Goal: Task Accomplishment & Management: Use online tool/utility

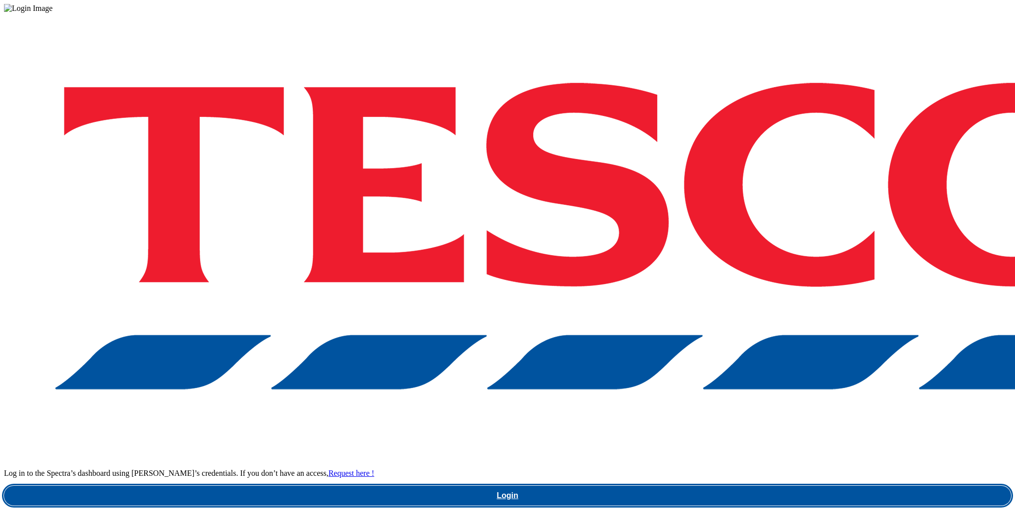
click at [773, 486] on link "Login" at bounding box center [507, 496] width 1007 height 20
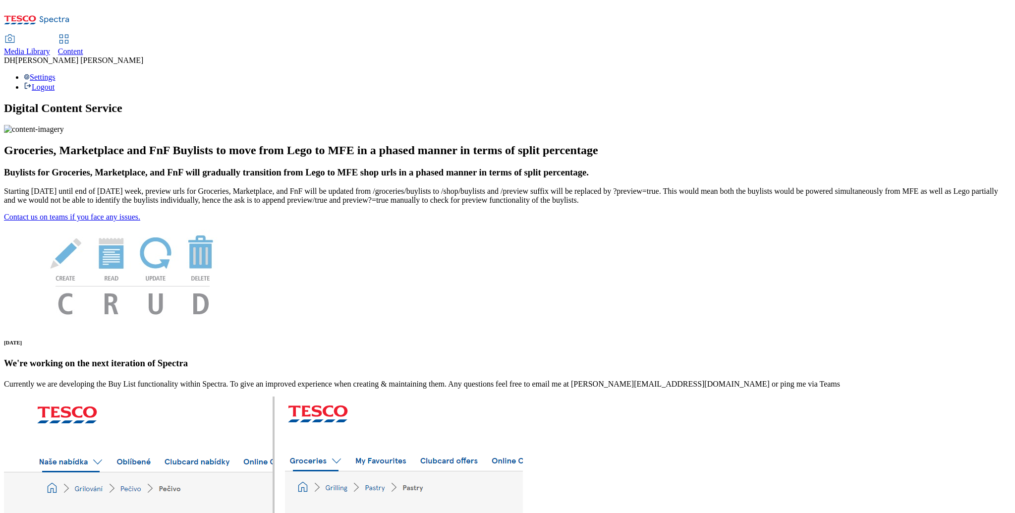
click at [83, 47] on span "Content" at bounding box center [70, 51] width 25 height 8
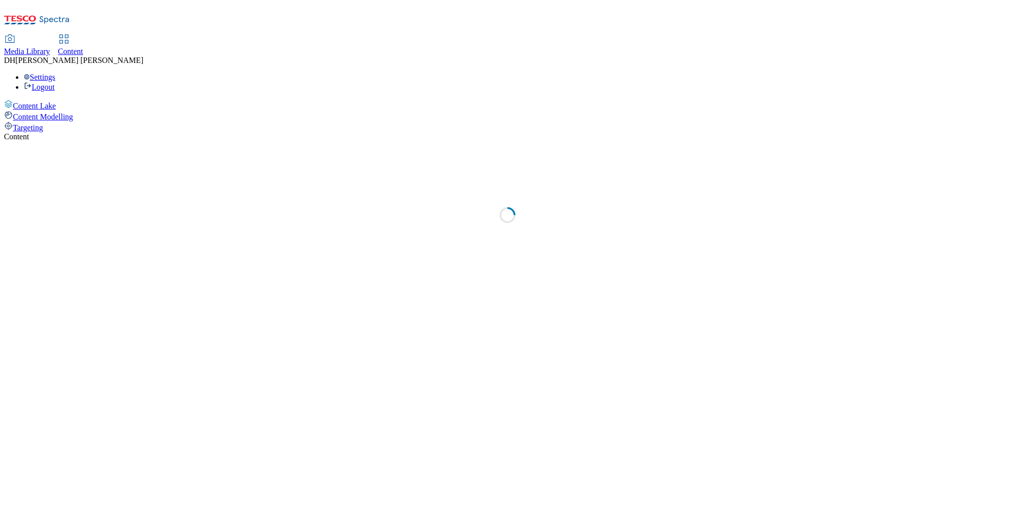
select select "group-comms"
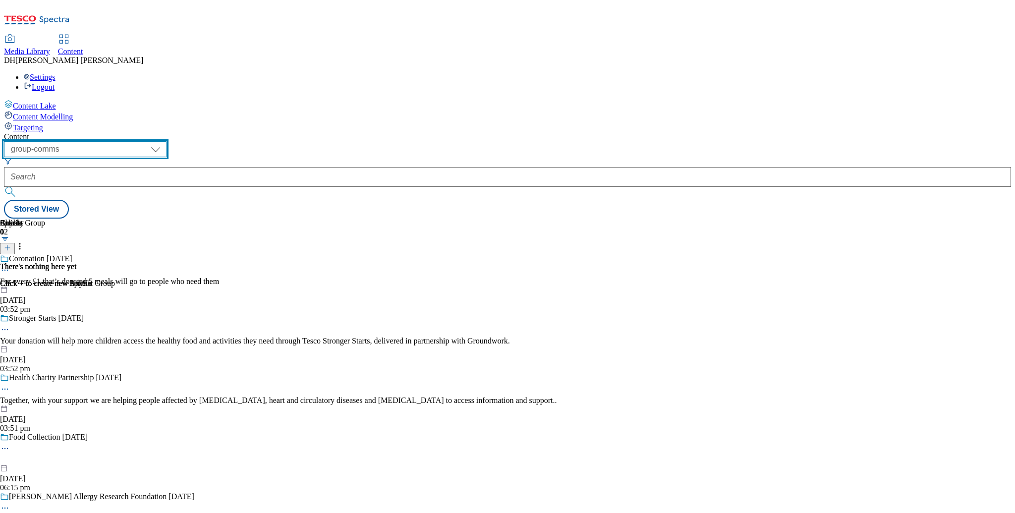
click at [167, 141] on select "dotcom-cz dotcom-hu dotcom-sk fnf-uk ghs-roi ghs-uk group-comms ighs-cz ighs-hu…" at bounding box center [85, 149] width 163 height 16
click at [43, 123] on span "Targeting" at bounding box center [28, 127] width 30 height 8
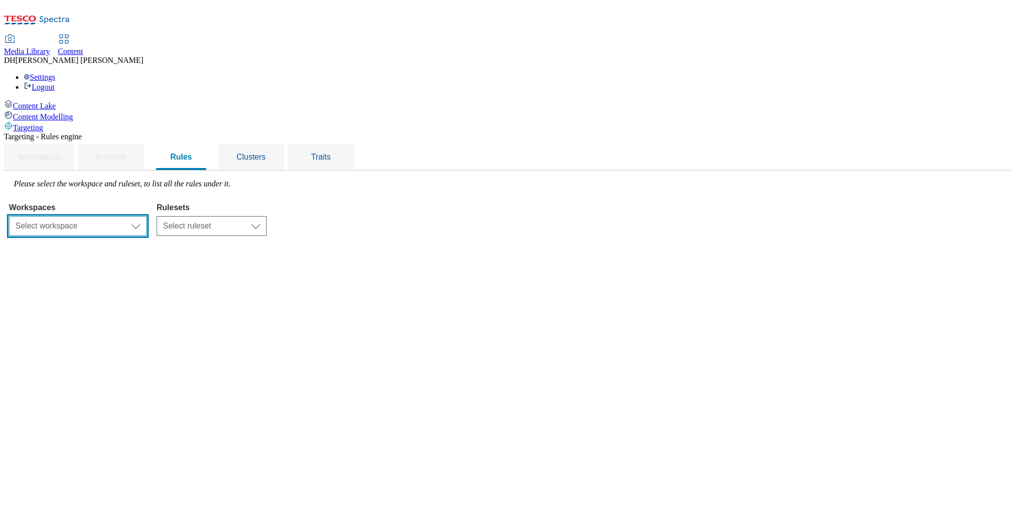
click at [147, 216] on select "Select workspace Content" at bounding box center [78, 226] width 138 height 20
select select "f510054f-adaa-4692-b570-80fa3897127a"
click at [267, 216] on select "Select ruleset HU ROI SK UK dotcom-cz ighs-cz" at bounding box center [212, 226] width 110 height 20
select select "7f9e739d-6abb-424f-b94f-4b375a3fe6e0"
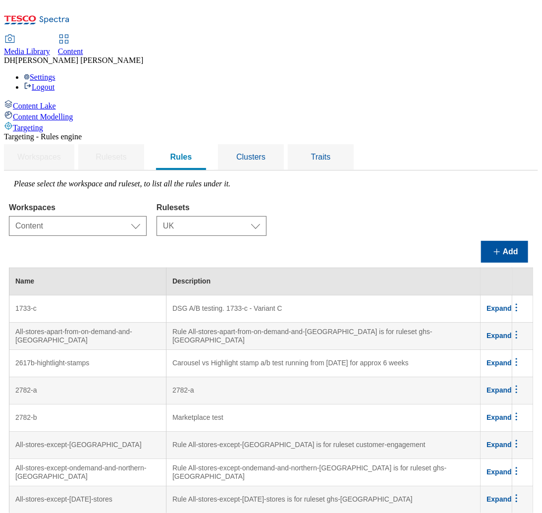
scroll to position [4561, 0]
drag, startPoint x: 331, startPoint y: 198, endPoint x: 255, endPoint y: 167, distance: 82.0
copy td "Audience Beer - Part of series audience tests running on the GHSHP big stamps f…"
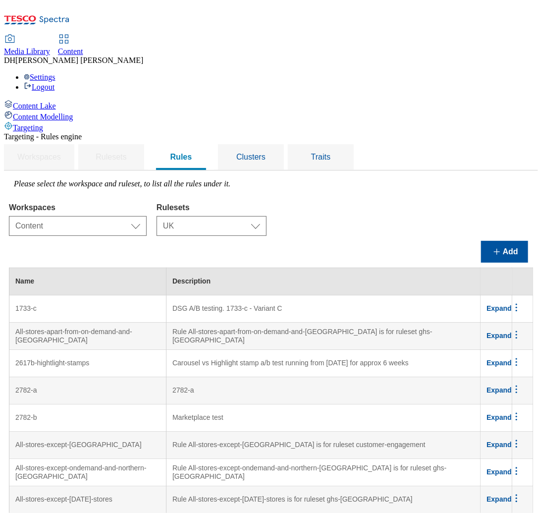
click at [105, 132] on div "Content Lake Content Modelling Targeting" at bounding box center [271, 116] width 534 height 33
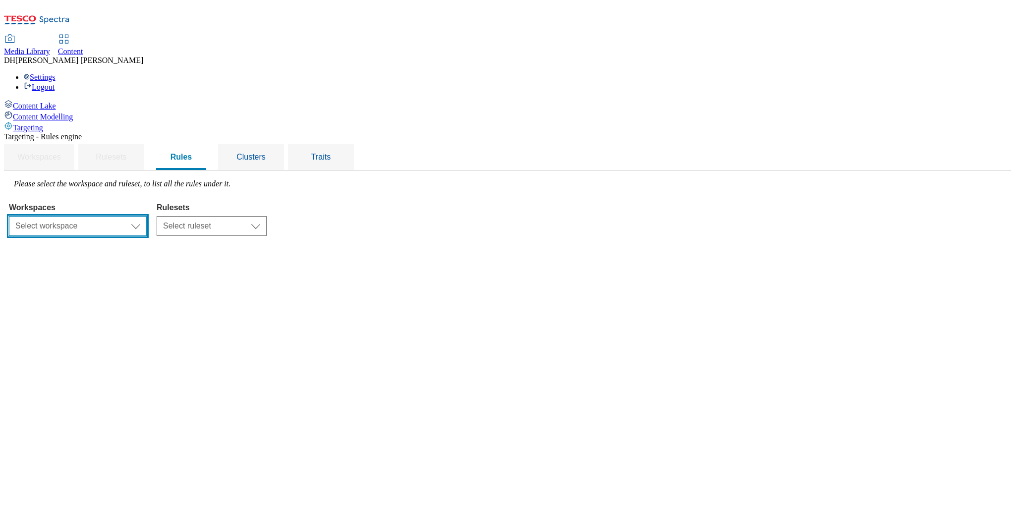
click at [147, 216] on select "Select workspace Content" at bounding box center [78, 226] width 138 height 20
select select "f510054f-adaa-4692-b570-80fa3897127a"
click at [267, 216] on select "Select ruleset HU ROI SK UK dotcom-cz ighs-cz" at bounding box center [212, 226] width 110 height 20
select select "7f9e739d-6abb-424f-b94f-4b375a3fe6e0"
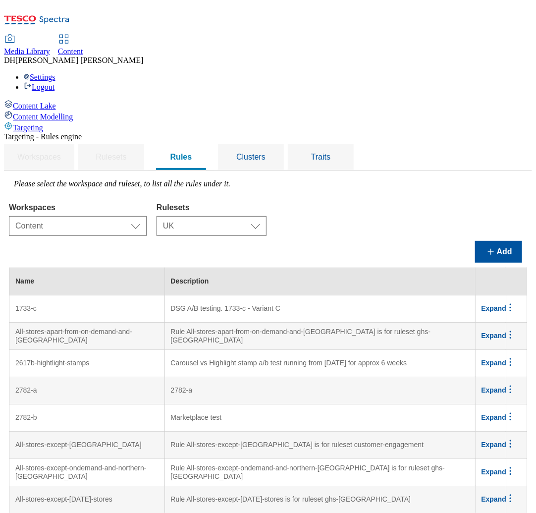
click at [449, 241] on div "Add" at bounding box center [268, 252] width 518 height 22
click at [501, 241] on button "Add" at bounding box center [498, 252] width 47 height 22
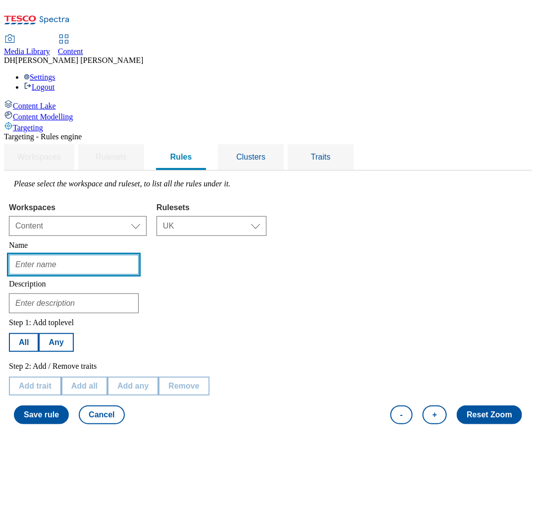
click at [139, 255] on input "text" at bounding box center [74, 265] width 130 height 20
type input "audience-finest"
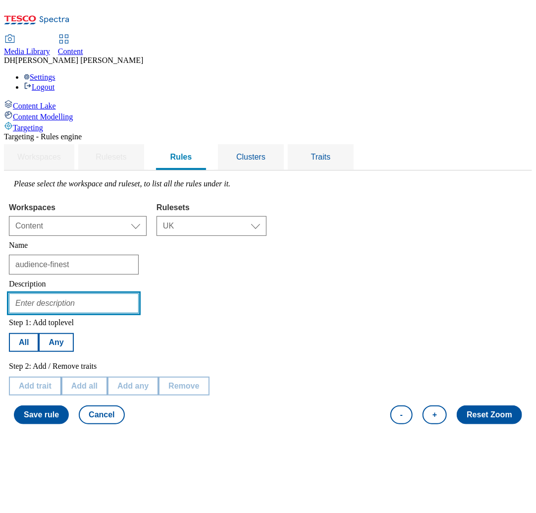
click at [139, 293] on input "text" at bounding box center [74, 303] width 130 height 20
paste input "Audience Beer - Part of series audience tests running on the GHSHP big stamps f…"
click at [139, 293] on input "Audience Beer - Part of series audience tests running on the GHSHP big stamps f…" at bounding box center [74, 303] width 130 height 20
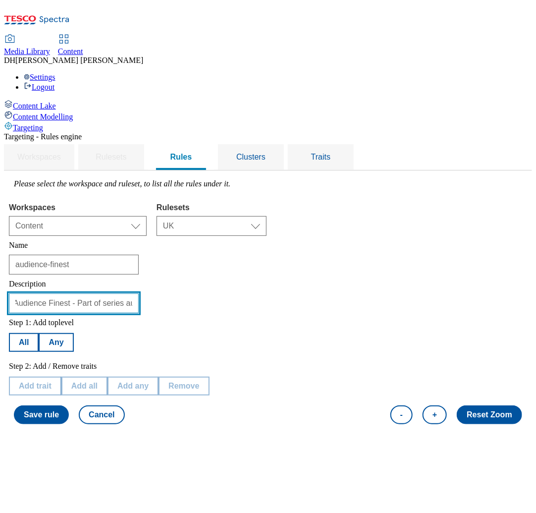
click at [139, 293] on input "Audience Finest - Part of series audience tests running on the GHSHP big stamps…" at bounding box center [74, 303] width 130 height 20
type input "Audience Finest - Part of series audience tests running on the GHSHP big stamps…"
click at [210, 318] on div "Step 1: Add toplevel All Any" at bounding box center [109, 335] width 201 height 34
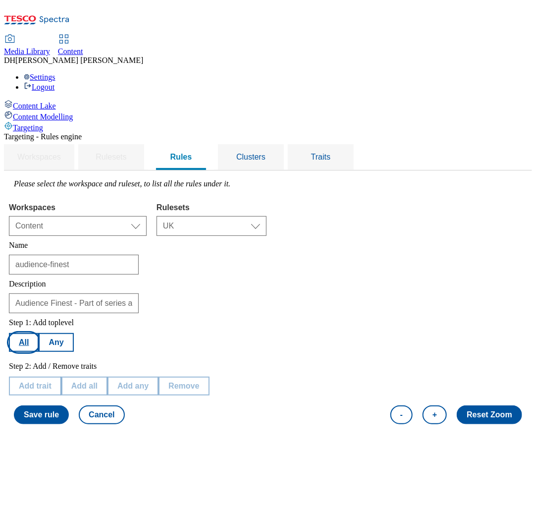
click at [39, 333] on button "All" at bounding box center [24, 342] width 30 height 19
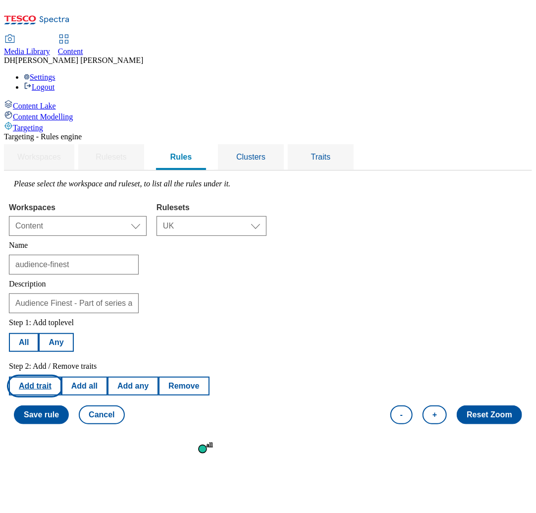
click at [61, 377] on button "Add trait" at bounding box center [35, 386] width 53 height 19
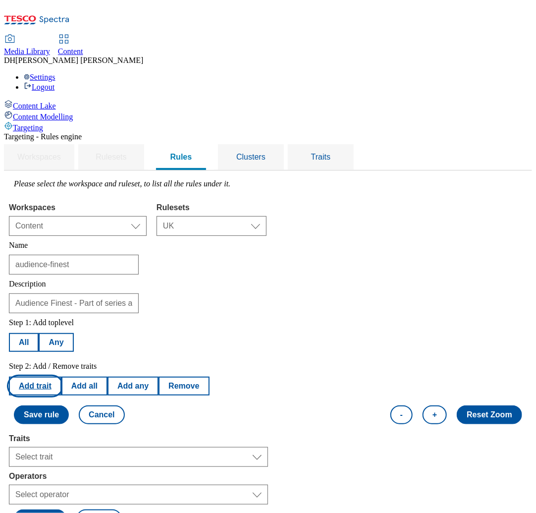
scroll to position [116, 0]
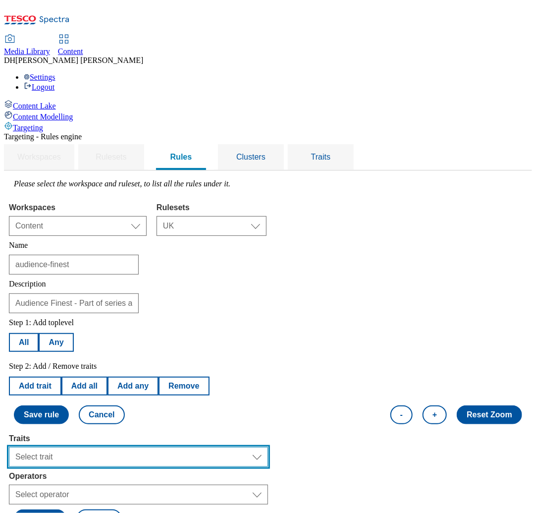
click at [189, 447] on select "Select trait Languages Segments Operating System Content Type Variant ID Store-…" at bounding box center [138, 457] width 259 height 20
select select "profileSegments"
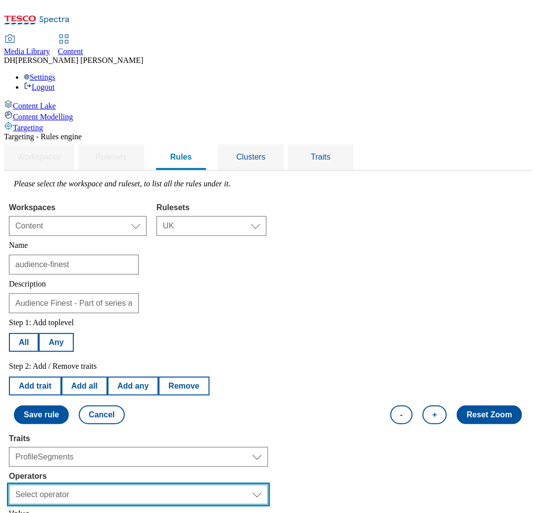
click at [174, 485] on select "Select operator Equals to Not Contains Not Equals Contains" at bounding box center [138, 495] width 259 height 20
select select "equals"
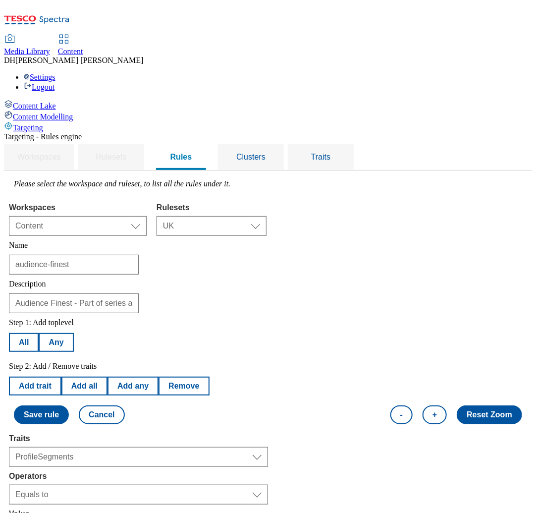
select select "5a3e1b72-054c-435f-b883-111407893f87:true"
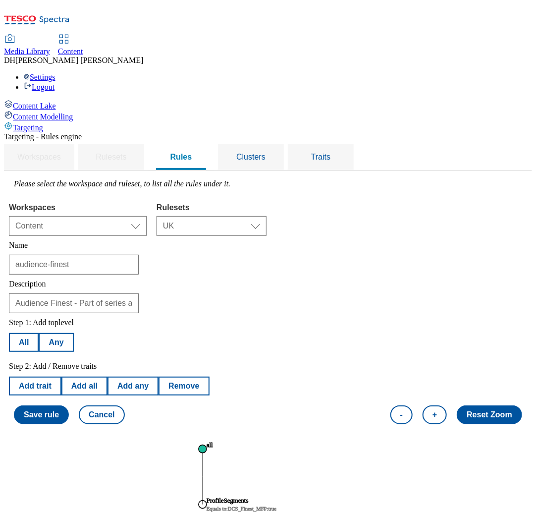
scroll to position [140, 0]
click at [61, 377] on button "Add trait" at bounding box center [35, 386] width 53 height 19
select select "profileSegments"
select select "equals"
select select "5a3e1b72-054c-435f-b883-111407893f87:true"
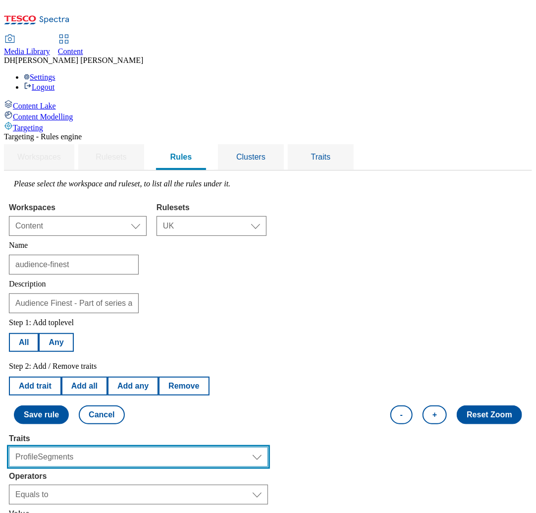
click at [165, 447] on select "Select trait Languages Segments Operating System Content Type Variant ID Store-…" at bounding box center [138, 457] width 259 height 20
select select "variantId"
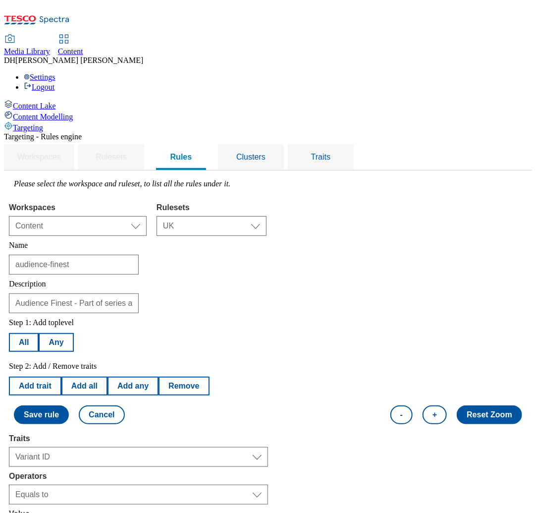
select select "2862-b"
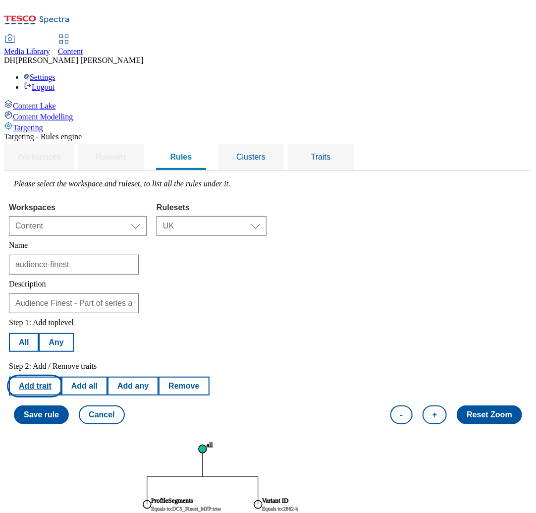
click at [61, 377] on button "Add trait" at bounding box center [35, 386] width 53 height 19
select select "variantId"
select select "equals"
select select "2862-b"
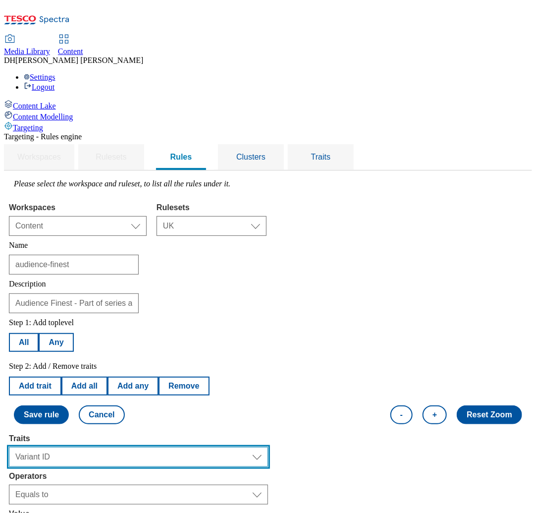
click at [169, 447] on select "Select trait Languages Segments Operating System Content Type Variant ID Store-…" at bounding box center [138, 457] width 259 height 20
select select "experimentId"
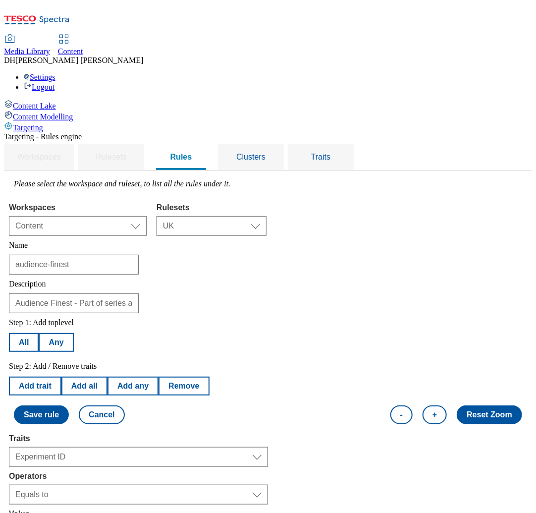
select select "2862"
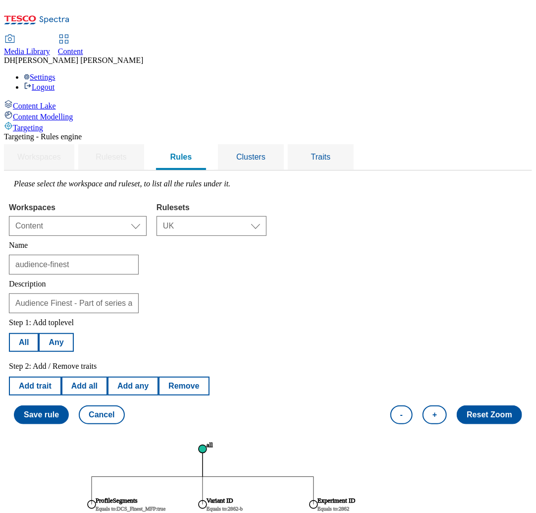
scroll to position [43, 0]
click at [139, 255] on input "audience-finest" at bounding box center [74, 265] width 130 height 20
click at [69, 405] on button "Save rule" at bounding box center [41, 414] width 55 height 19
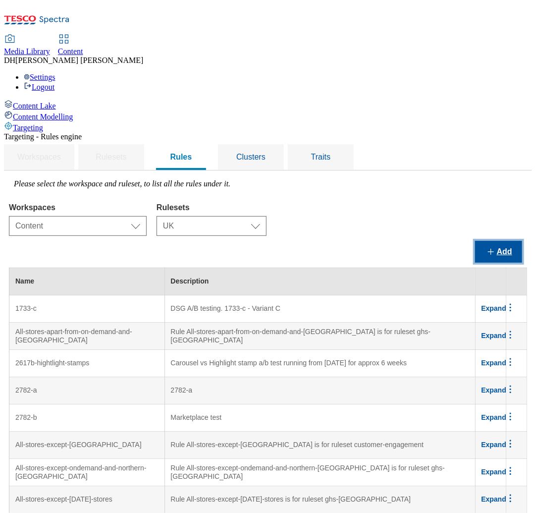
click at [505, 241] on button "Add" at bounding box center [498, 252] width 47 height 22
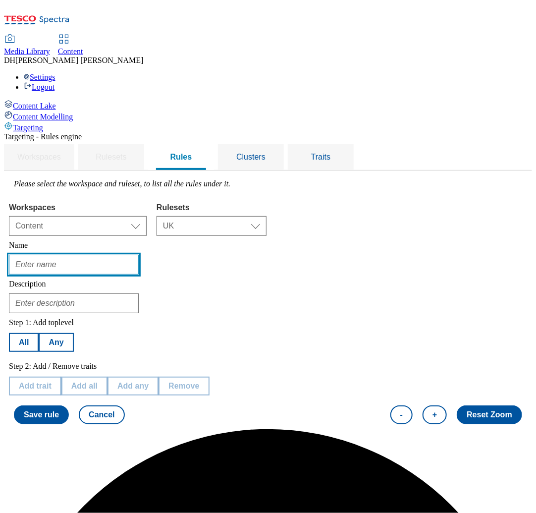
click at [139, 255] on input "text" at bounding box center [74, 265] width 130 height 20
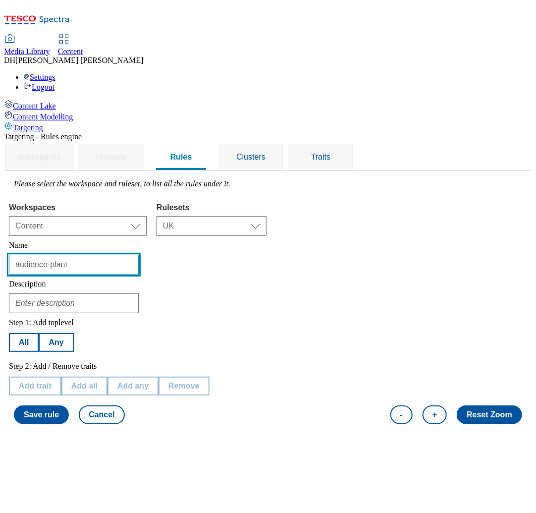
click at [139, 255] on input "audience-plant" at bounding box center [74, 265] width 130 height 20
type input "audience-vegan"
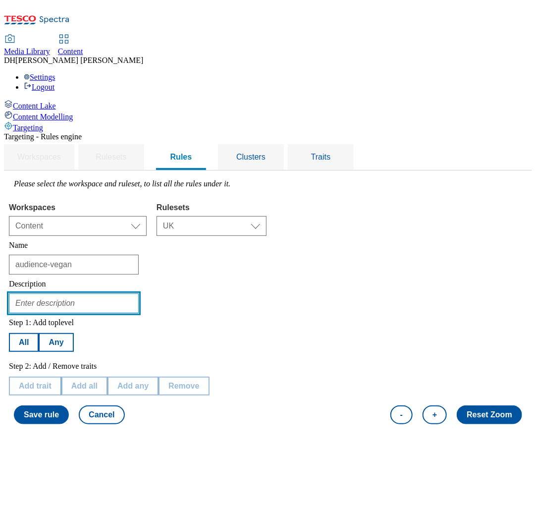
click at [139, 293] on input "text" at bounding box center [74, 303] width 130 height 20
paste input "Audience Beer - Part of series audience tests running on the GHSHP big stamps f…"
click at [139, 293] on input "Audience Beer - Part of series audience tests running on the GHSHP big stamps f…" at bounding box center [74, 303] width 130 height 20
type input "Audience Vegan - Part of series audience tests running on the GHSHP big stamps …"
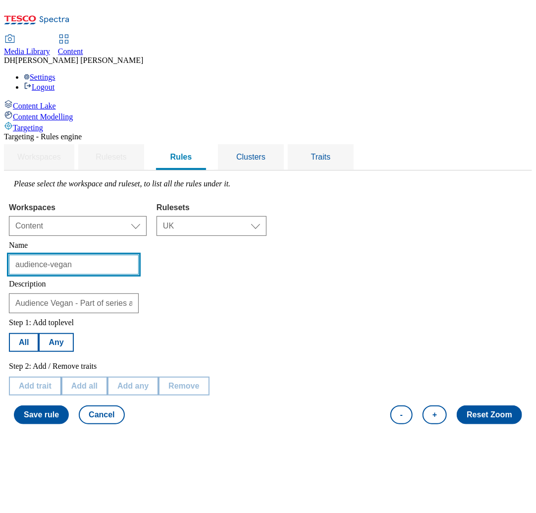
click at [139, 255] on input "audience-vegan" at bounding box center [74, 265] width 130 height 20
type input "audience-plant"
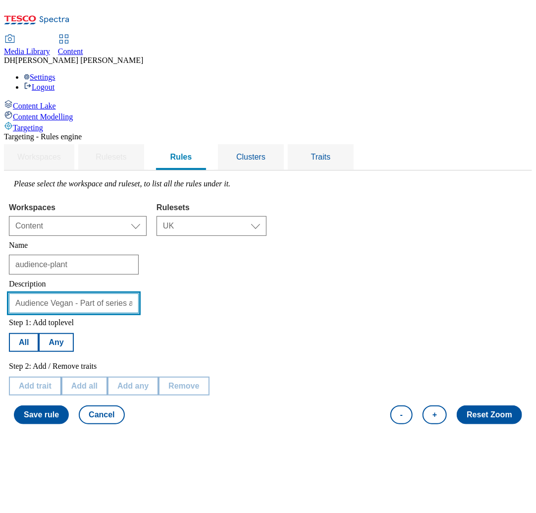
click at [139, 293] on input "Audience Vegan - Part of series audience tests running on the GHSHP big stamps …" at bounding box center [74, 303] width 130 height 20
type input "Audience Plant - Part of series audience tests running on the GHSHP big stamps …"
click at [39, 333] on button "All" at bounding box center [24, 342] width 30 height 19
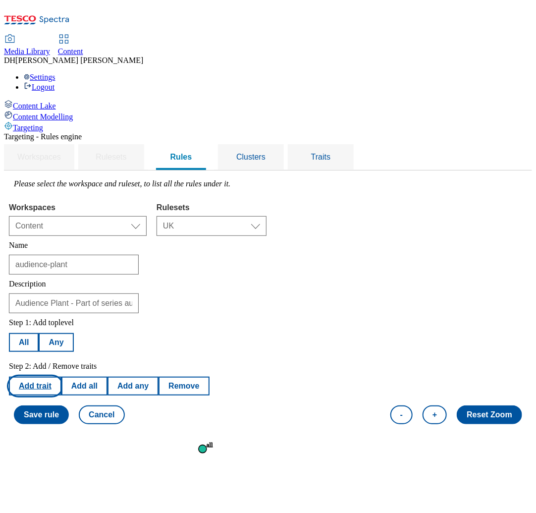
click at [61, 377] on button "Add trait" at bounding box center [35, 386] width 53 height 19
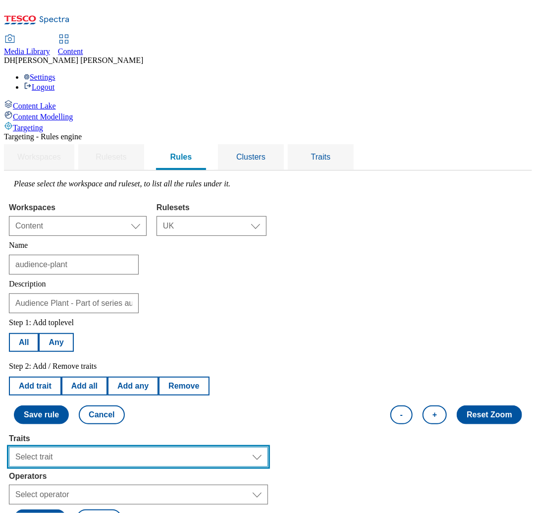
click at [171, 447] on select "Select trait Languages Operating System Content Type Variant ID Segments Channe…" at bounding box center [138, 457] width 259 height 20
select select "profileSegments"
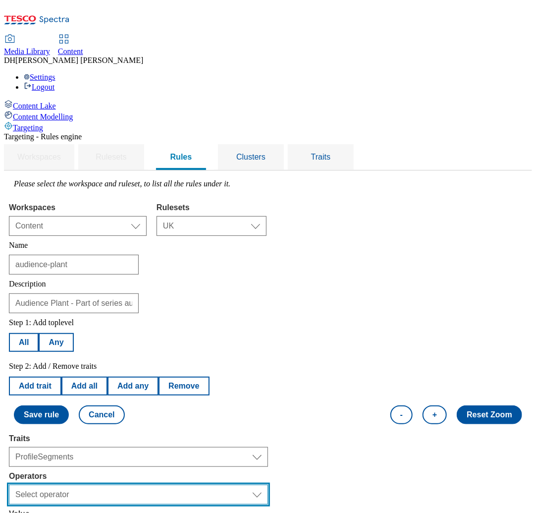
click at [171, 485] on select "Select operator Equals to Not Contains Not Equals Contains" at bounding box center [138, 495] width 259 height 20
select select "equals"
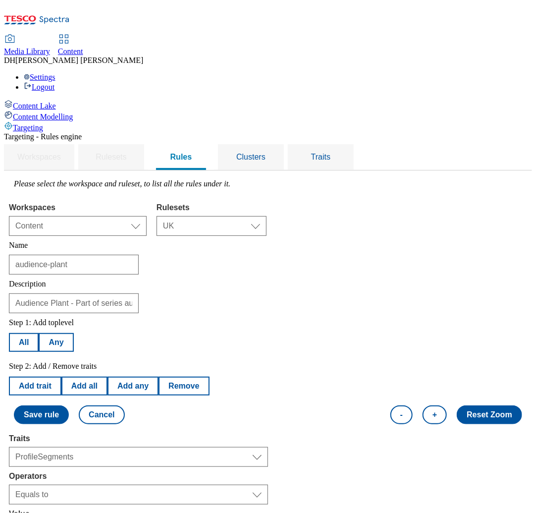
click at [139, 255] on input "audience-plant" at bounding box center [74, 265] width 130 height 20
type input "audience-meat"
click at [139, 293] on input "Audience Plant - Part of series audience tests running on the GHSHP big stamps …" at bounding box center [74, 303] width 130 height 20
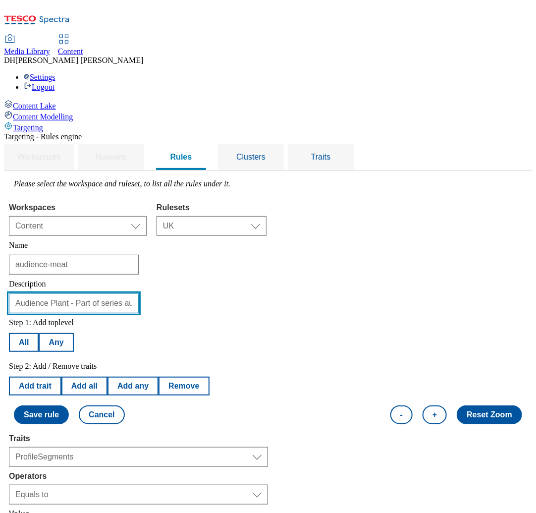
click at [139, 293] on input "Audience Plant - Part of series audience tests running on the GHSHP big stamps …" at bounding box center [74, 303] width 130 height 20
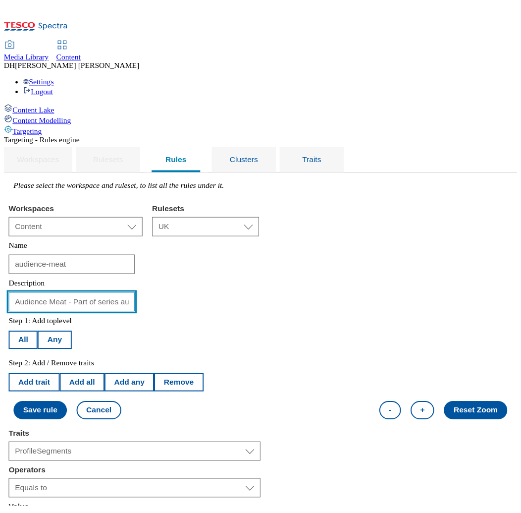
scroll to position [70, 0]
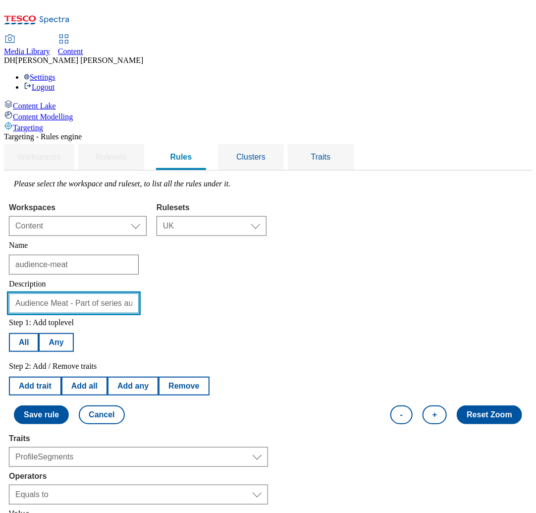
type input "Audience Meat - Part of series audience tests running on the GHSHP big stamps f…"
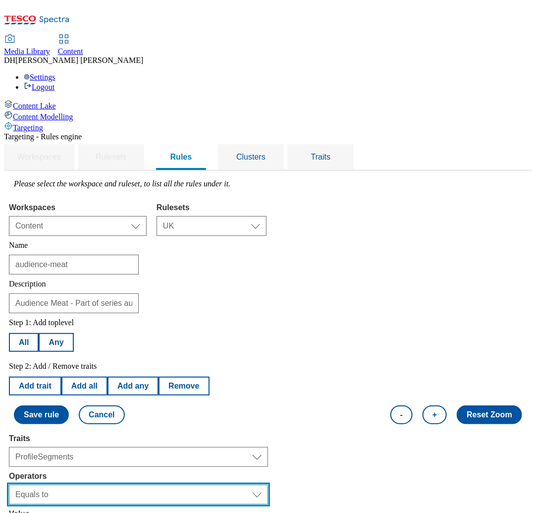
click at [167, 485] on select "Select operator Equals to Not Contains Not Equals Contains" at bounding box center [138, 495] width 259 height 20
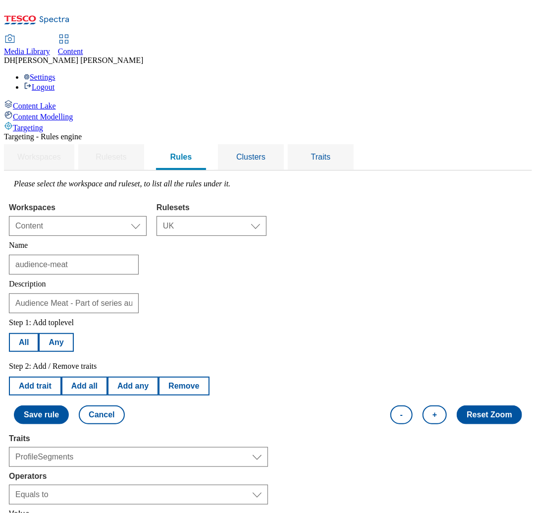
click at [139, 255] on input "audience-meat" at bounding box center [74, 265] width 130 height 20
type input "audience-wine"
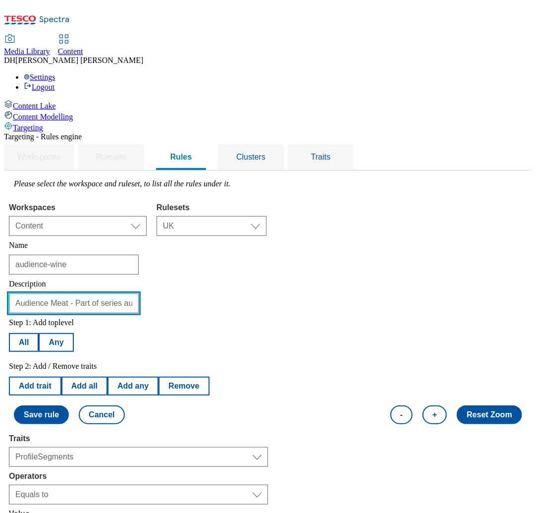
click at [139, 293] on input "Audience Meat - Part of series audience tests running on the GHSHP big stamps f…" at bounding box center [74, 303] width 130 height 20
type input "Audience Wine - Part of series audience tests running on the GHSHP big stamps f…"
select select "559f966e-0e9f-46ff-be09-b6ee1d07472d:true"
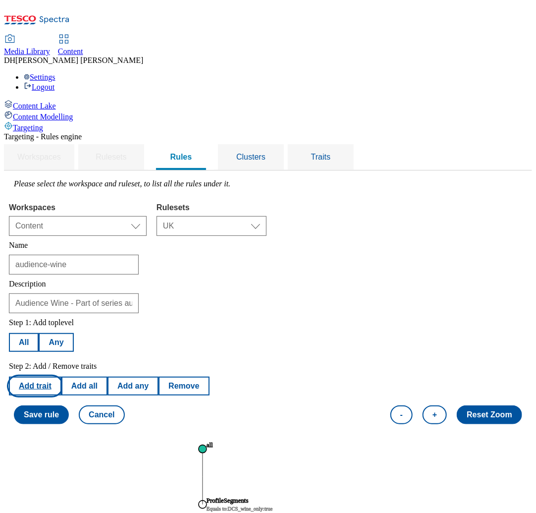
click at [61, 377] on button "Add trait" at bounding box center [35, 386] width 53 height 19
select select "profileSegments"
select select "equals"
select select "559f966e-0e9f-46ff-be09-b6ee1d07472d:true"
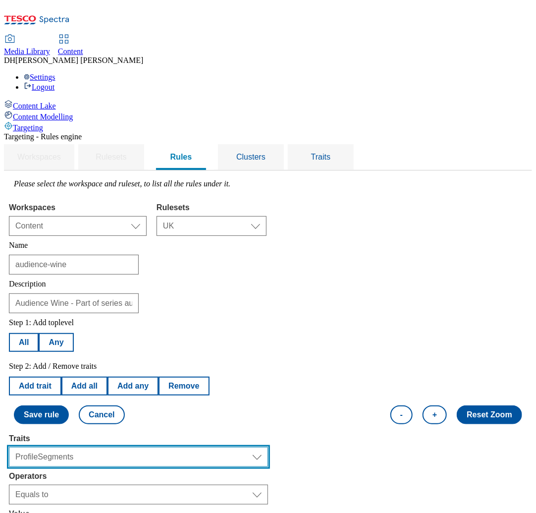
click at [167, 447] on select "Select trait Languages Operating System Content Type Variant ID Segments Channe…" at bounding box center [138, 457] width 259 height 20
click at [174, 447] on select "Select trait Languages Operating System Content Type Variant ID Segments Channe…" at bounding box center [138, 457] width 259 height 20
select select "experimentId"
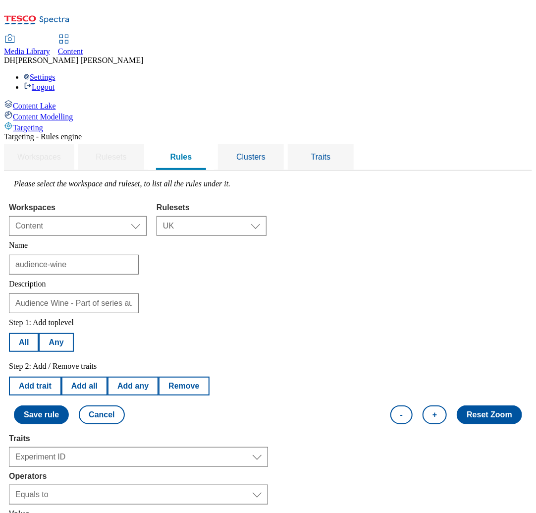
select select "2862"
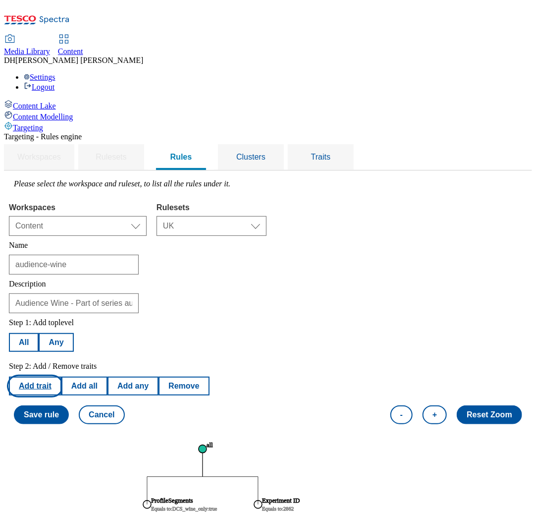
click at [61, 377] on button "Add trait" at bounding box center [35, 386] width 53 height 19
select select "experimentId"
select select "equals"
select select "2862"
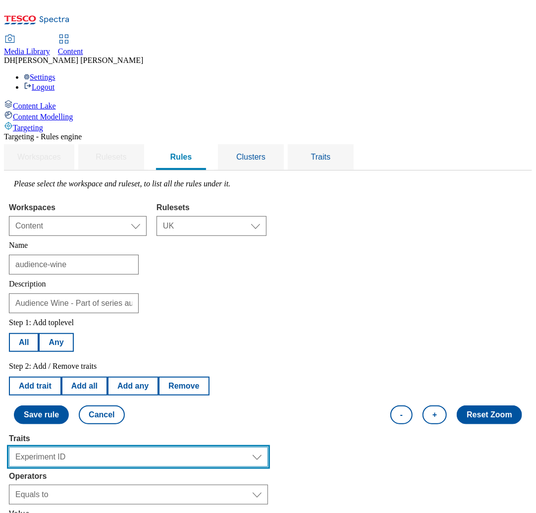
click at [170, 447] on select "Select trait Languages Operating System Content Type Variant ID Segments Channe…" at bounding box center [138, 457] width 259 height 20
select select "variantId"
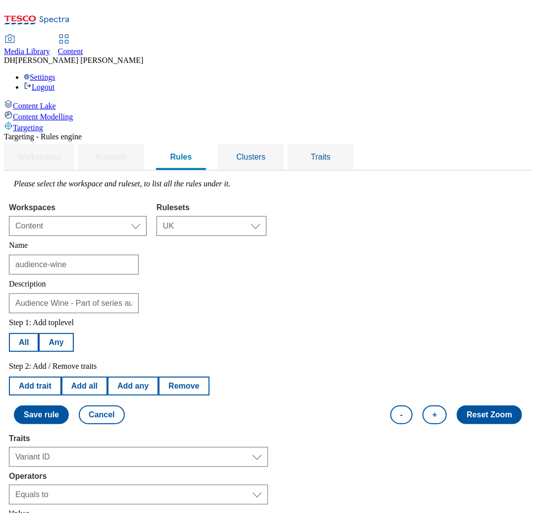
select select "2862-b"
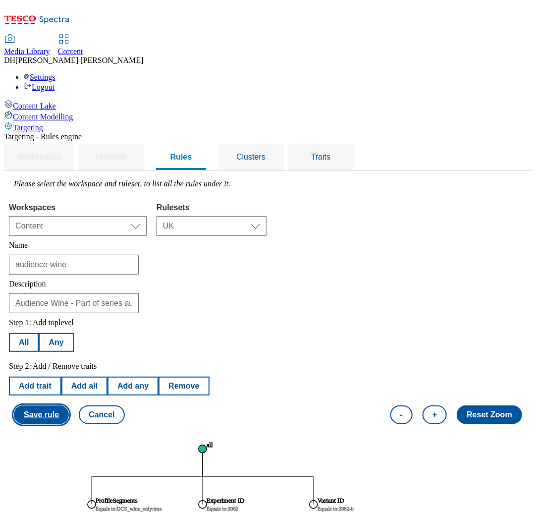
click at [69, 405] on button "Save rule" at bounding box center [41, 414] width 55 height 19
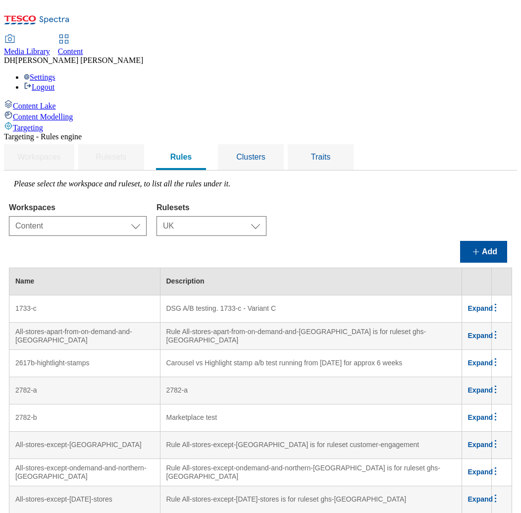
scroll to position [4602, 3]
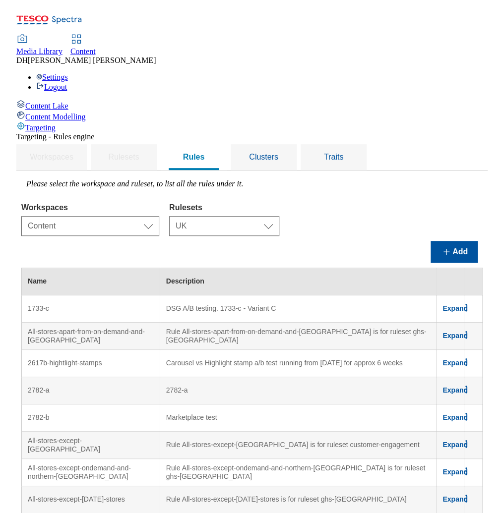
scroll to position [4661, 0]
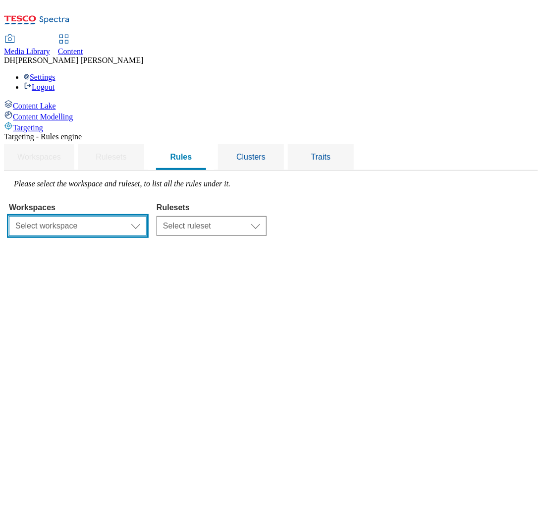
click at [147, 216] on select "Select workspace Content" at bounding box center [78, 226] width 138 height 20
select select "f510054f-adaa-4692-b570-80fa3897127a"
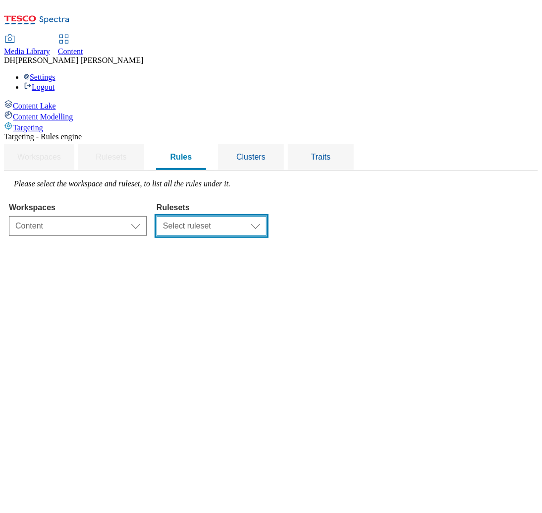
click at [267, 216] on select "Select ruleset HU ROI SK UK dotcom-cz ighs-cz" at bounding box center [212, 226] width 110 height 20
select select "7f9e739d-6abb-424f-b94f-4b375a3fe6e0"
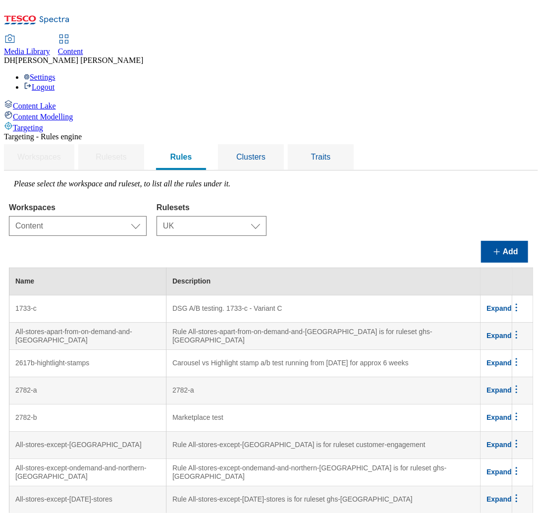
scroll to position [4587, 11]
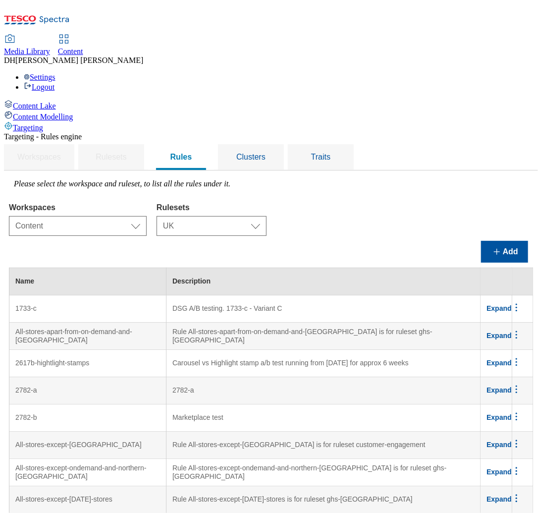
scroll to position [4587, 86]
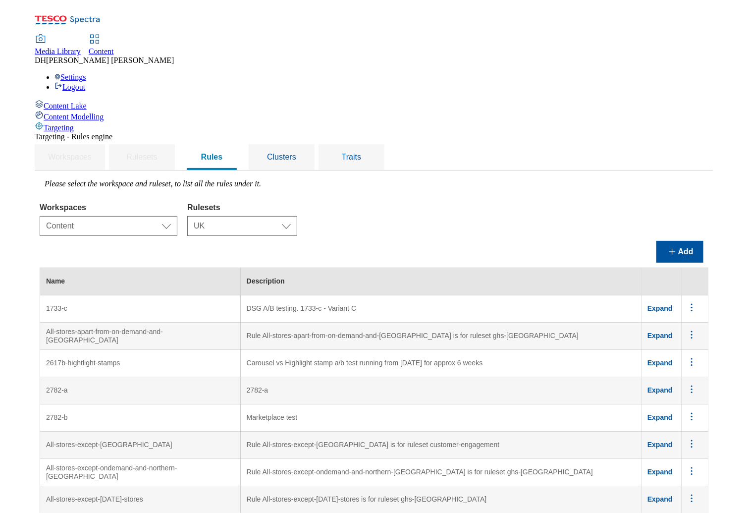
scroll to position [4445, 0]
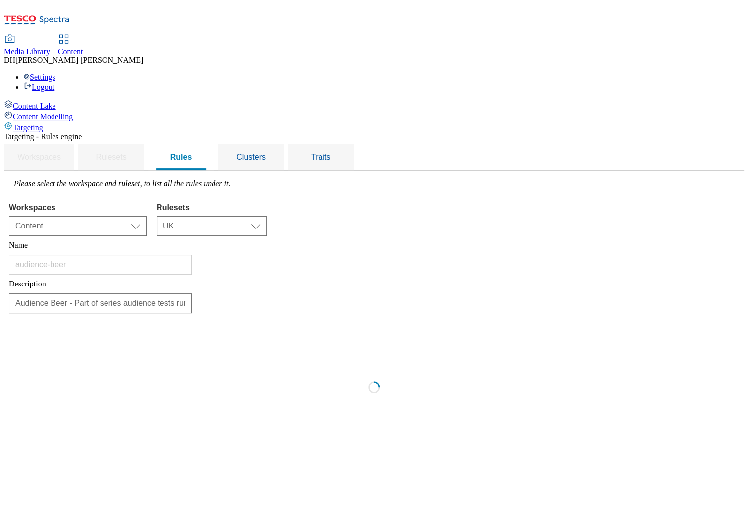
scroll to position [0, 0]
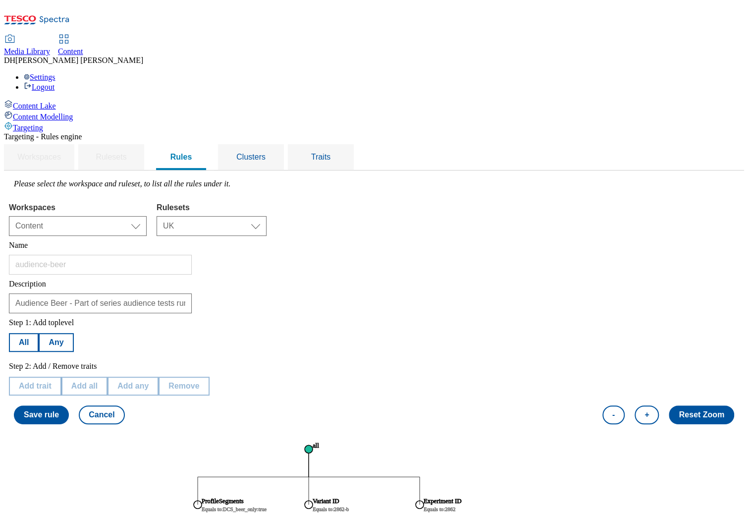
click at [267, 507] on tspan "Equals to : DCS_beer_only:true" at bounding box center [234, 509] width 65 height 5
click at [61, 377] on button "Edit trait" at bounding box center [35, 386] width 52 height 19
select select "profileSegments"
select select "equals"
select select "823197d6-d262-43ec-abdf-fae56ea9e92b:true"
